Goal: Information Seeking & Learning: Find specific fact

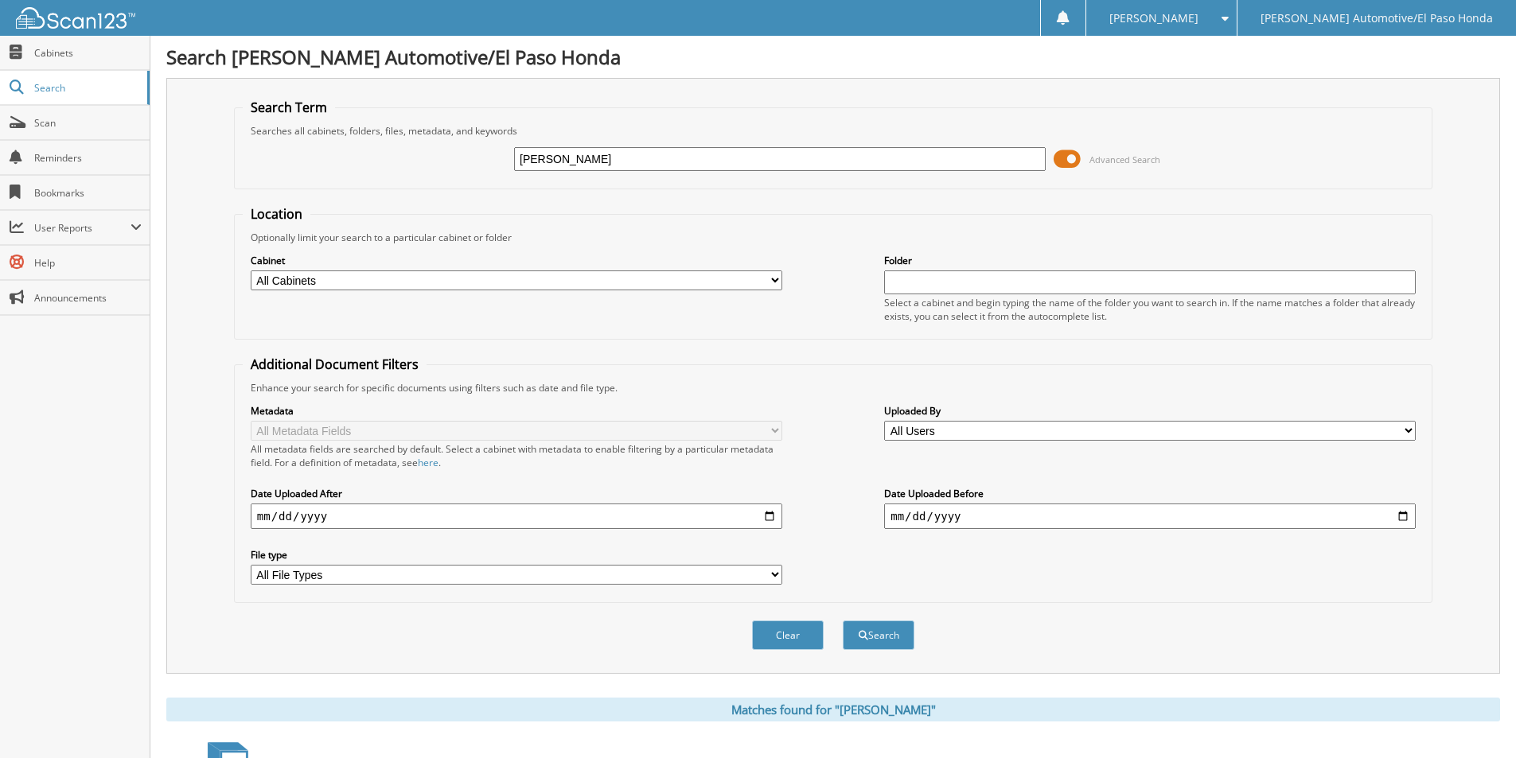
drag, startPoint x: 645, startPoint y: 154, endPoint x: 166, endPoint y: 88, distance: 483.6
click at [167, 88] on div "Search Term Searches all cabinets, folders, files, metadata, and keywords MARIA…" at bounding box center [833, 376] width 1334 height 596
type input "KIM"
click at [843, 621] on button "Search" at bounding box center [879, 635] width 72 height 29
type input "MARCUS KIM"
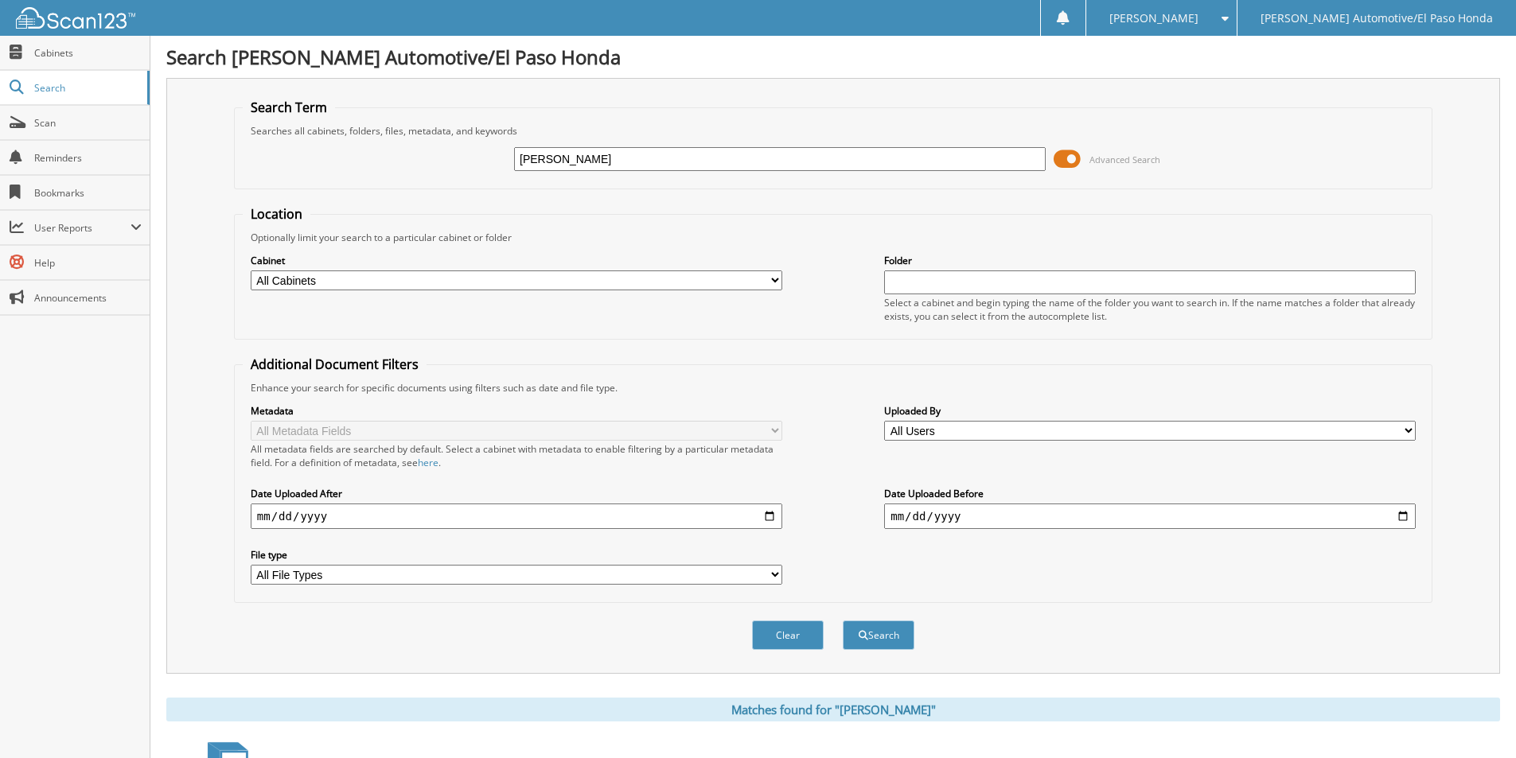
click at [843, 621] on button "Search" at bounding box center [879, 635] width 72 height 29
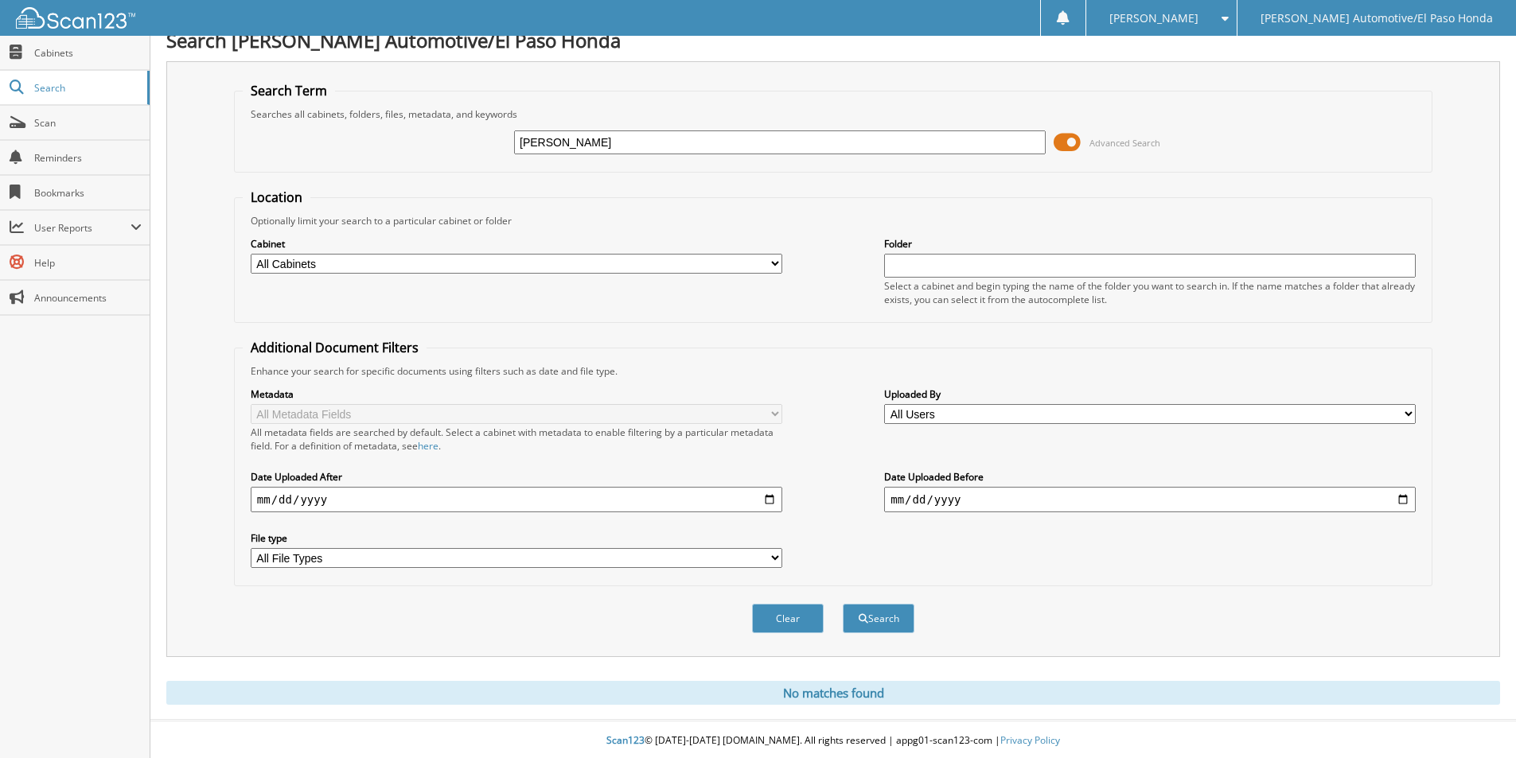
scroll to position [20, 0]
click at [568, 137] on input "MARCUS KIM" at bounding box center [780, 140] width 532 height 24
drag, startPoint x: 601, startPoint y: 144, endPoint x: 570, endPoint y: 128, distance: 34.9
click at [570, 128] on input "MARCUS KIM" at bounding box center [780, 140] width 532 height 24
drag, startPoint x: 664, startPoint y: 147, endPoint x: 284, endPoint y: 112, distance: 381.3
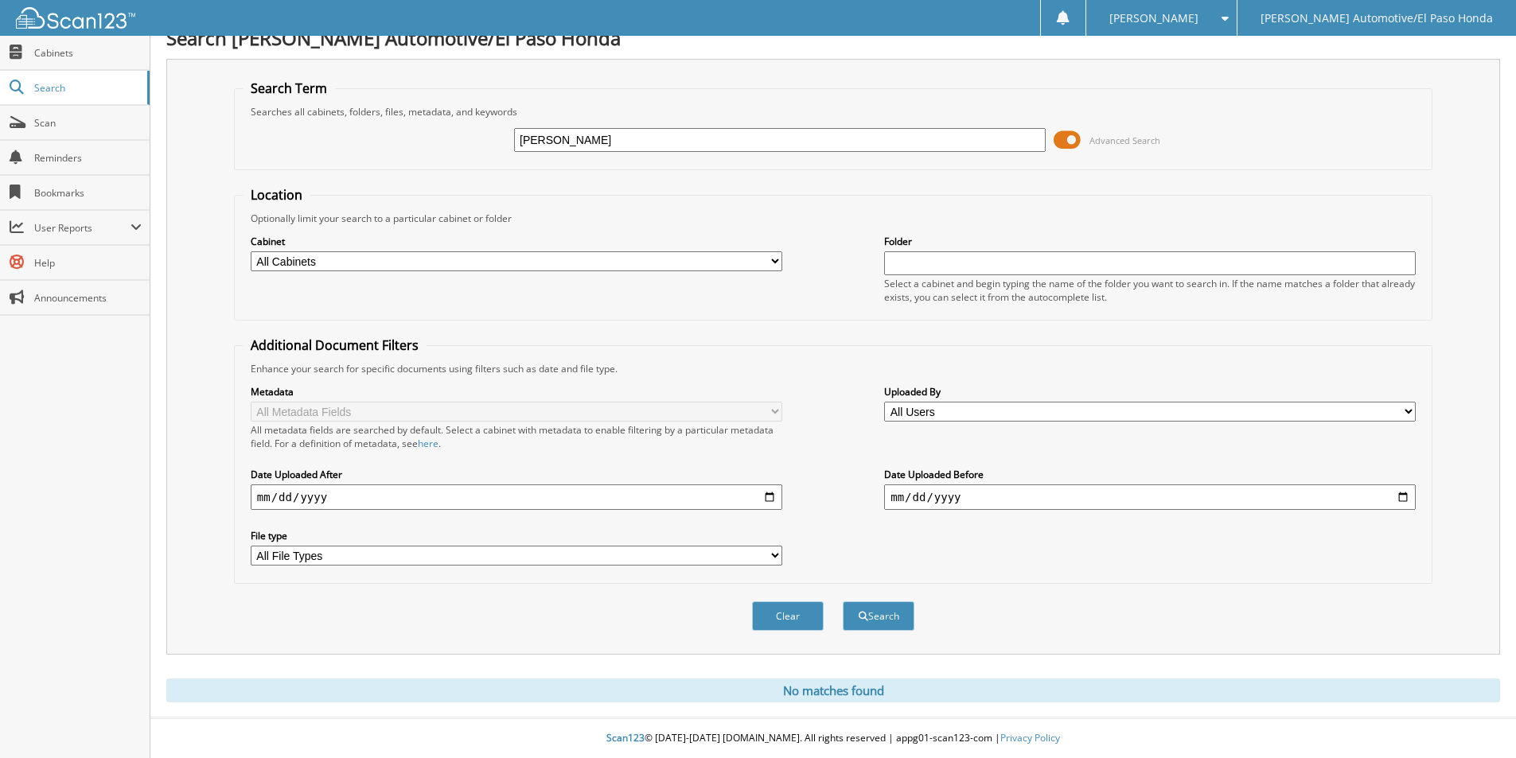
click at [301, 111] on fieldset "Search Term Searches all cabinets, folders, files, metadata, and keywords MARCU…" at bounding box center [833, 125] width 1199 height 91
paste input "94839"
type input "94839"
click at [843, 602] on button "Search" at bounding box center [879, 616] width 72 height 29
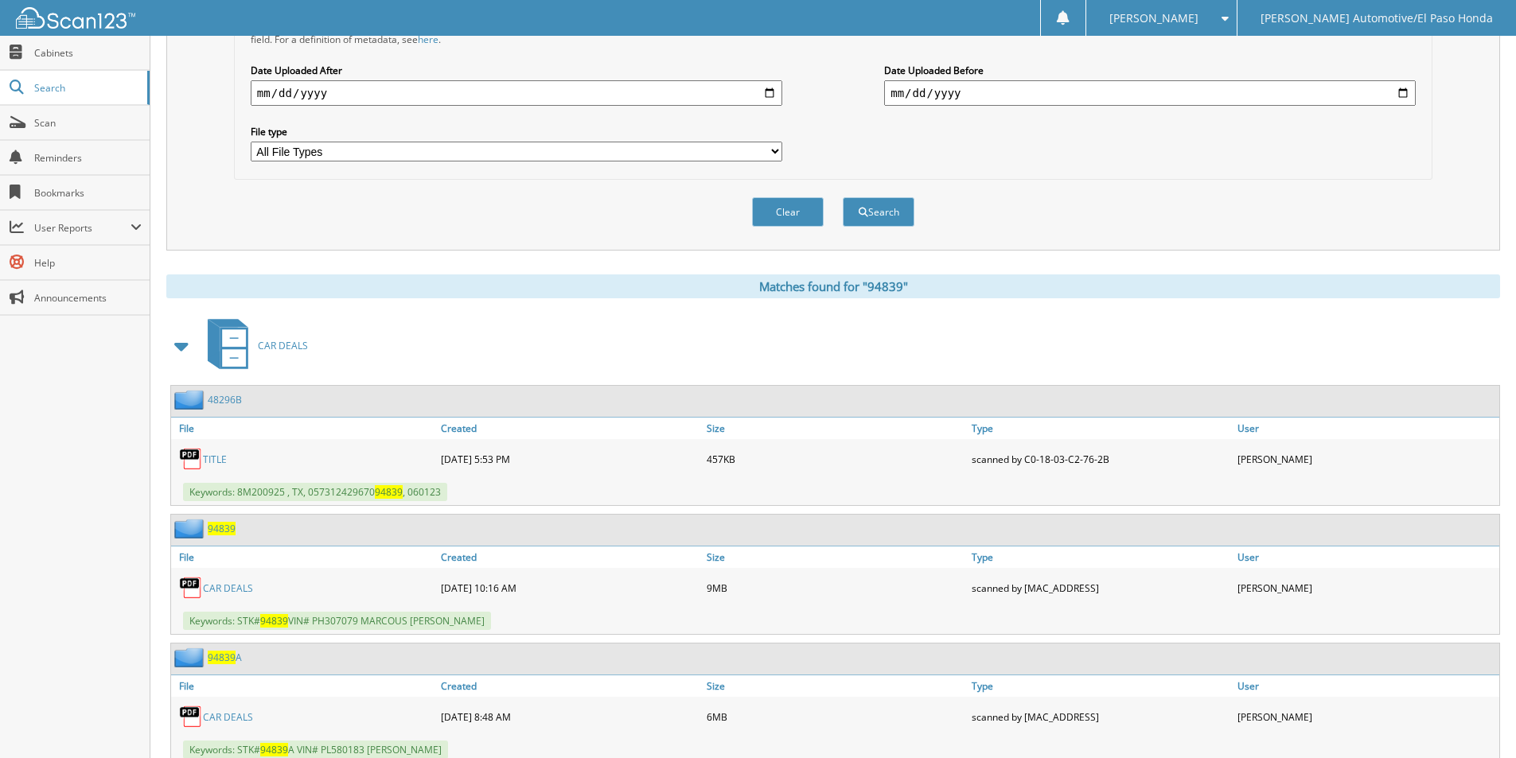
scroll to position [478, 0]
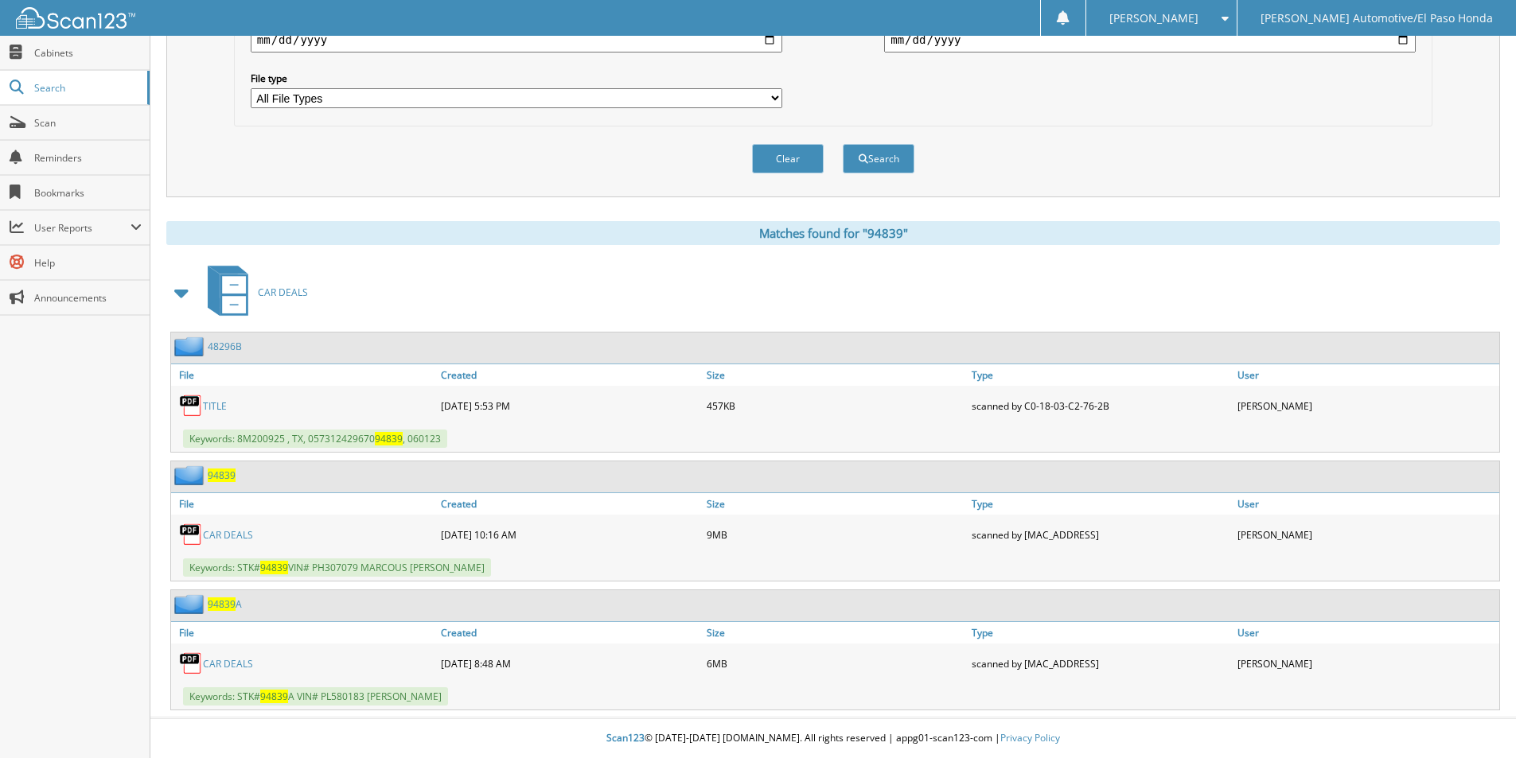
click at [219, 478] on span "94839" at bounding box center [222, 476] width 28 height 14
